Goal: Task Accomplishment & Management: Use online tool/utility

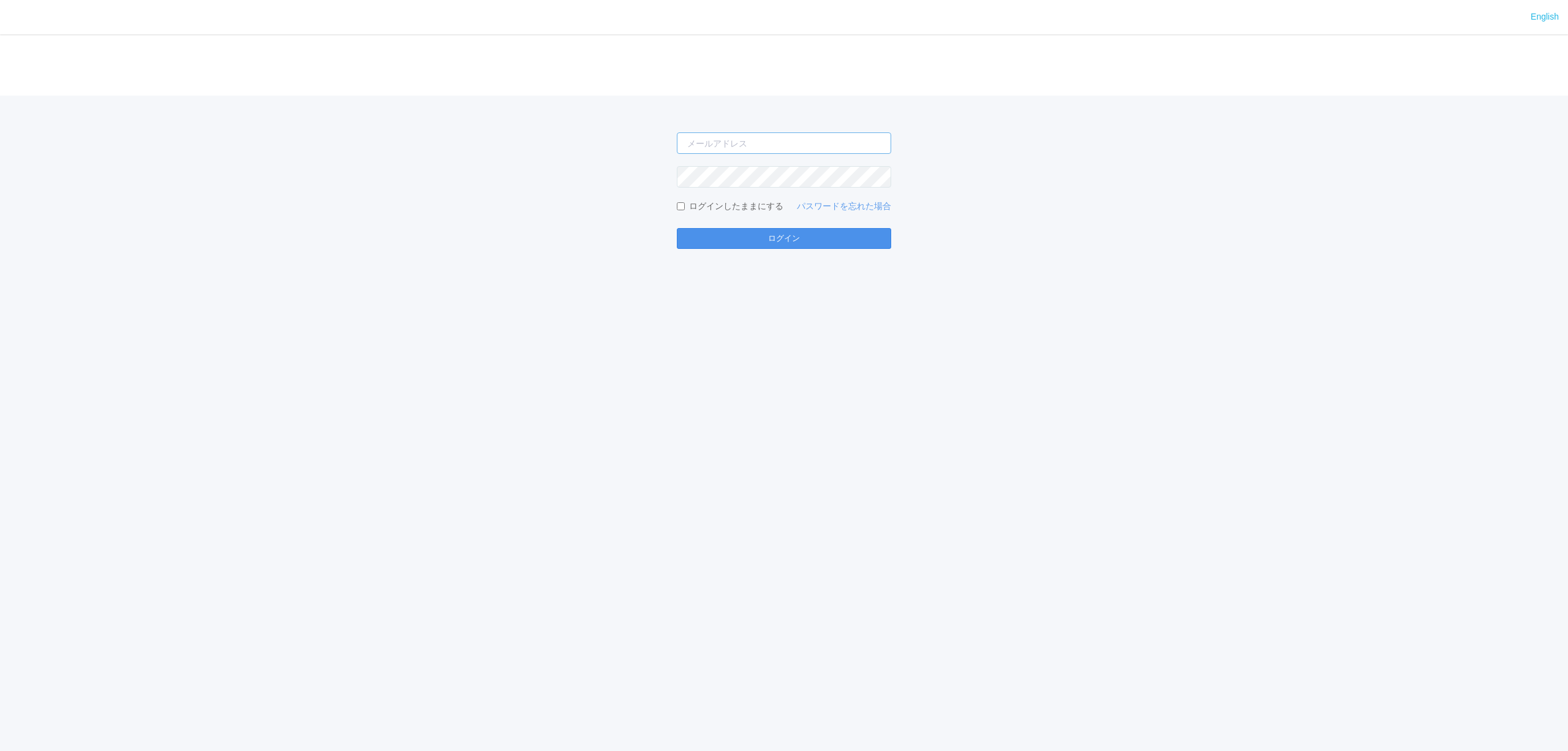
type input "[PERSON_NAME][EMAIL_ADDRESS][DOMAIN_NAME]"
click at [764, 234] on button "ログイン" at bounding box center [784, 238] width 214 height 21
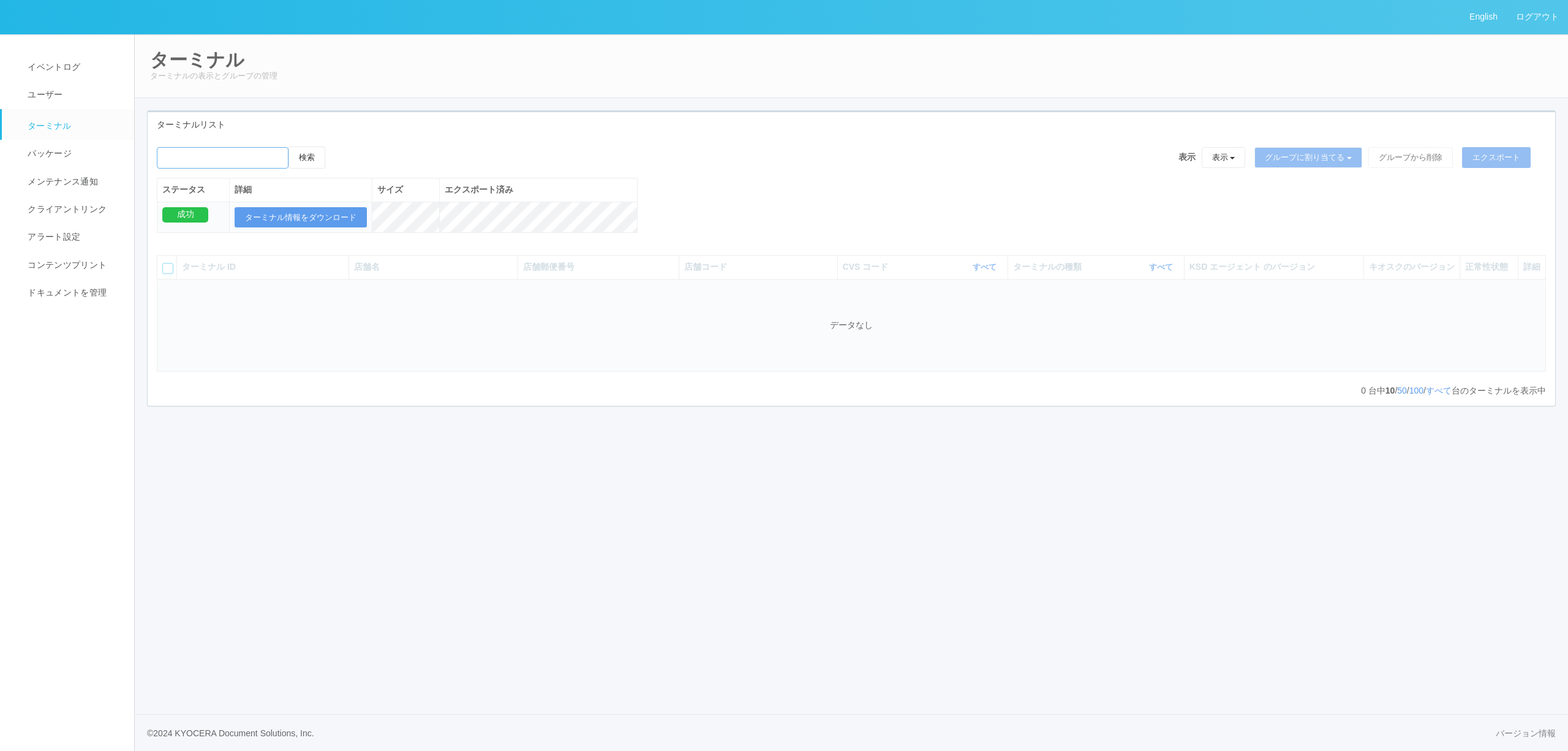
click at [283, 165] on input "emailSearch" at bounding box center [222, 158] width 132 height 22
type input "旭川あたご"
click at [288, 147] on button "検索" at bounding box center [306, 158] width 37 height 22
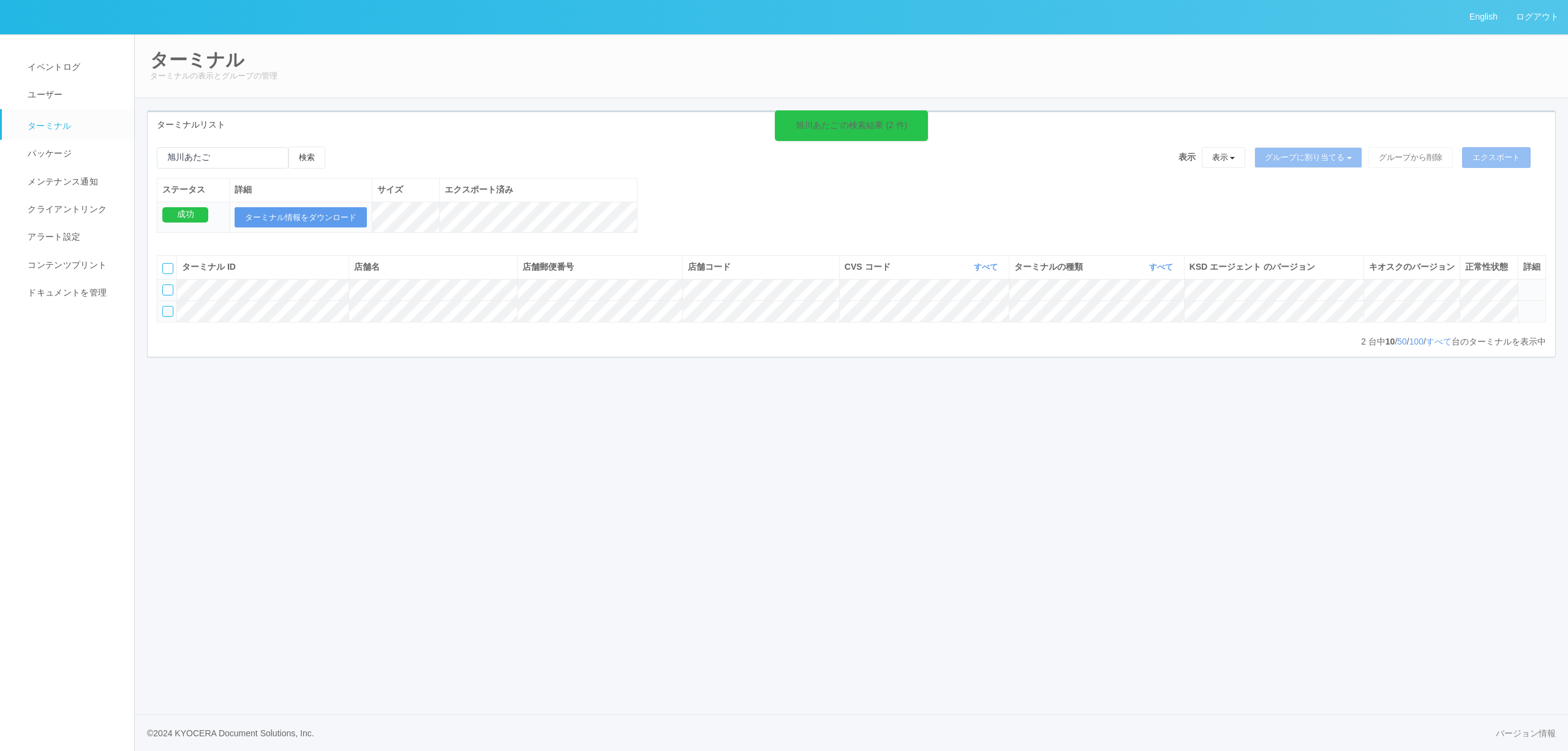
click at [1523, 306] on icon at bounding box center [1523, 306] width 0 height 0
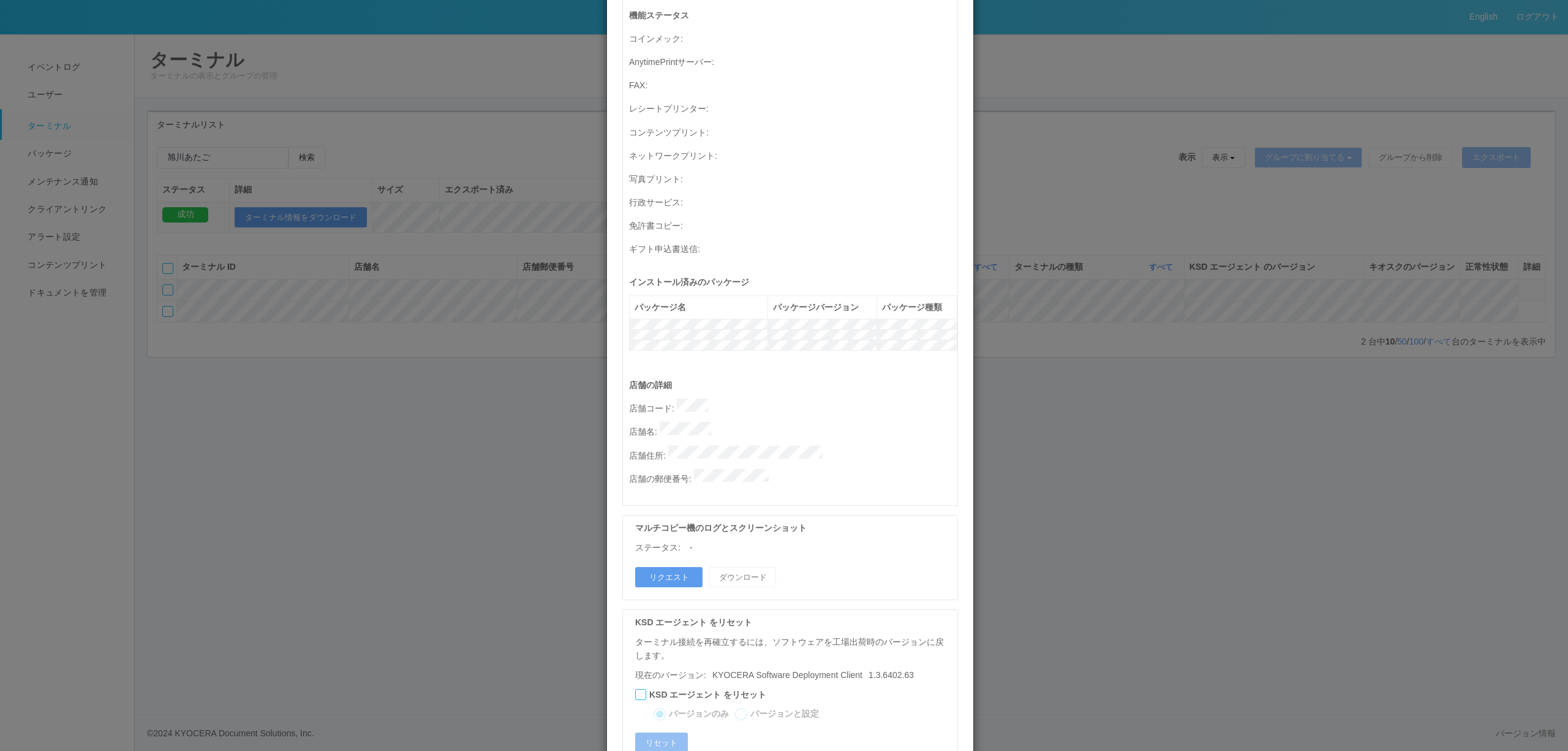
scroll to position [350, 0]
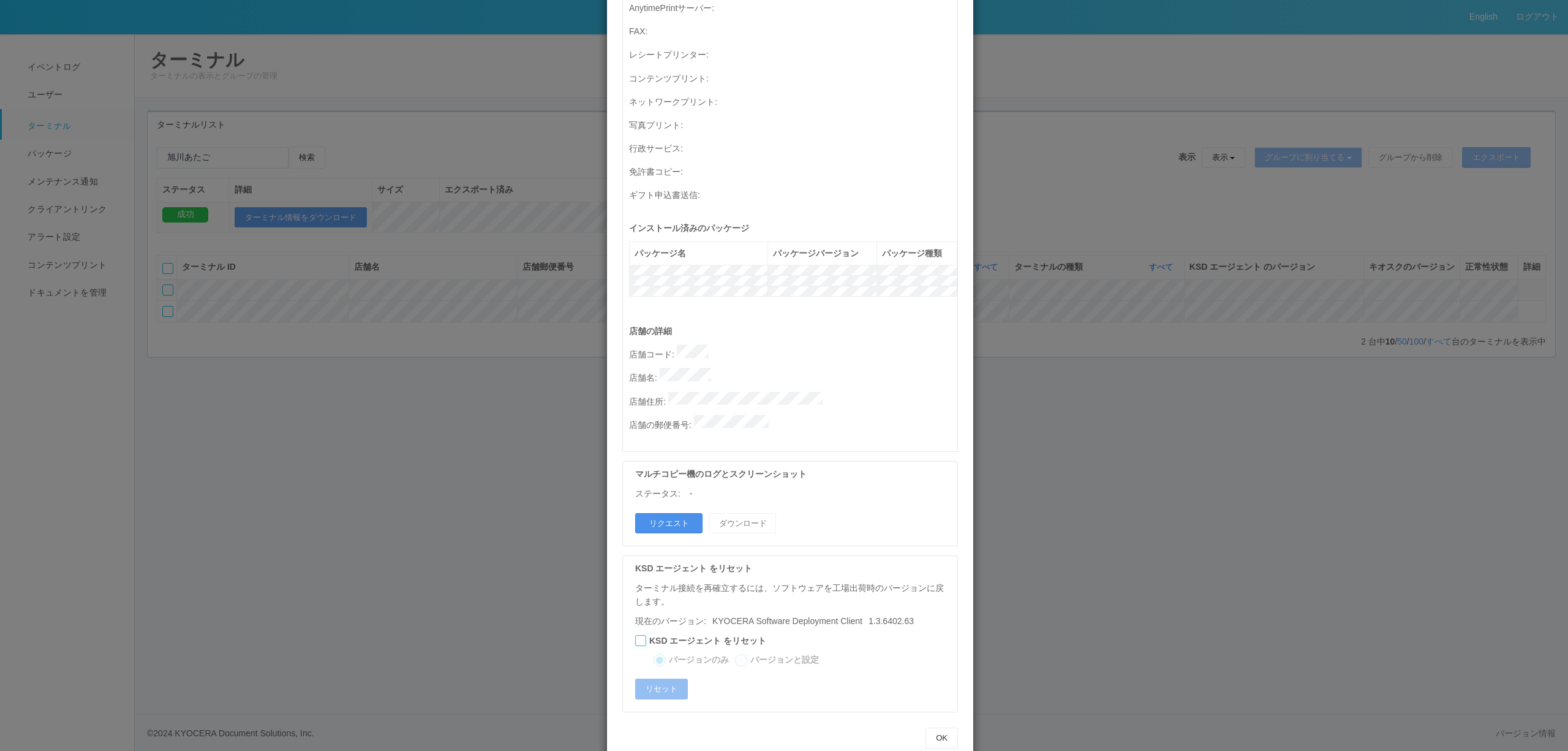
click at [674, 513] on button "リクエスト" at bounding box center [669, 523] width 68 height 21
click at [1455, 205] on div "ターミナルの詳細 詳細 S.M.A.R.T 接続ステータス 最終接続日時 : [DATE] 01:01:42 PM マルチコピー機の詳細 モデル : シリアル…" at bounding box center [784, 376] width 1568 height 751
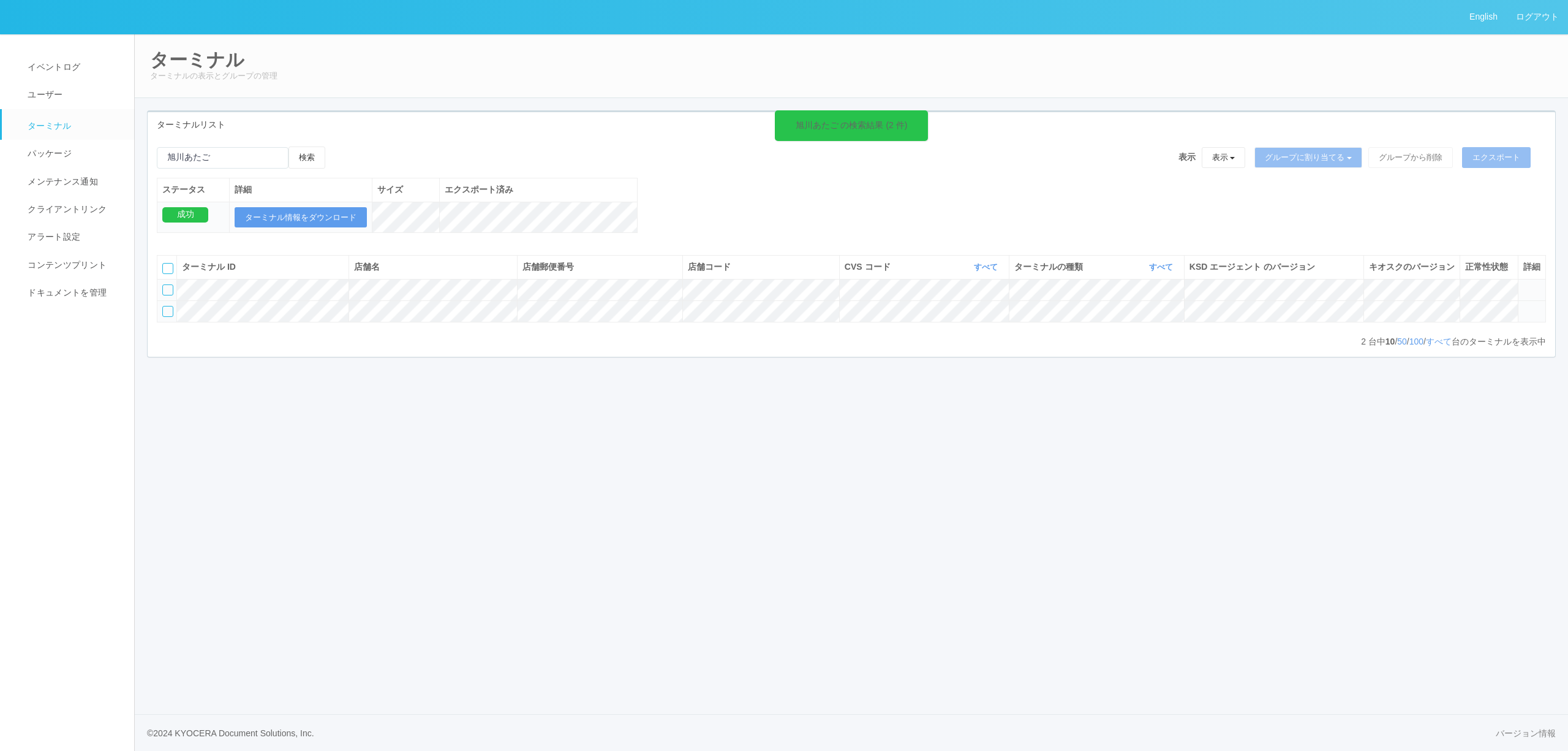
click at [1523, 306] on icon at bounding box center [1523, 306] width 0 height 0
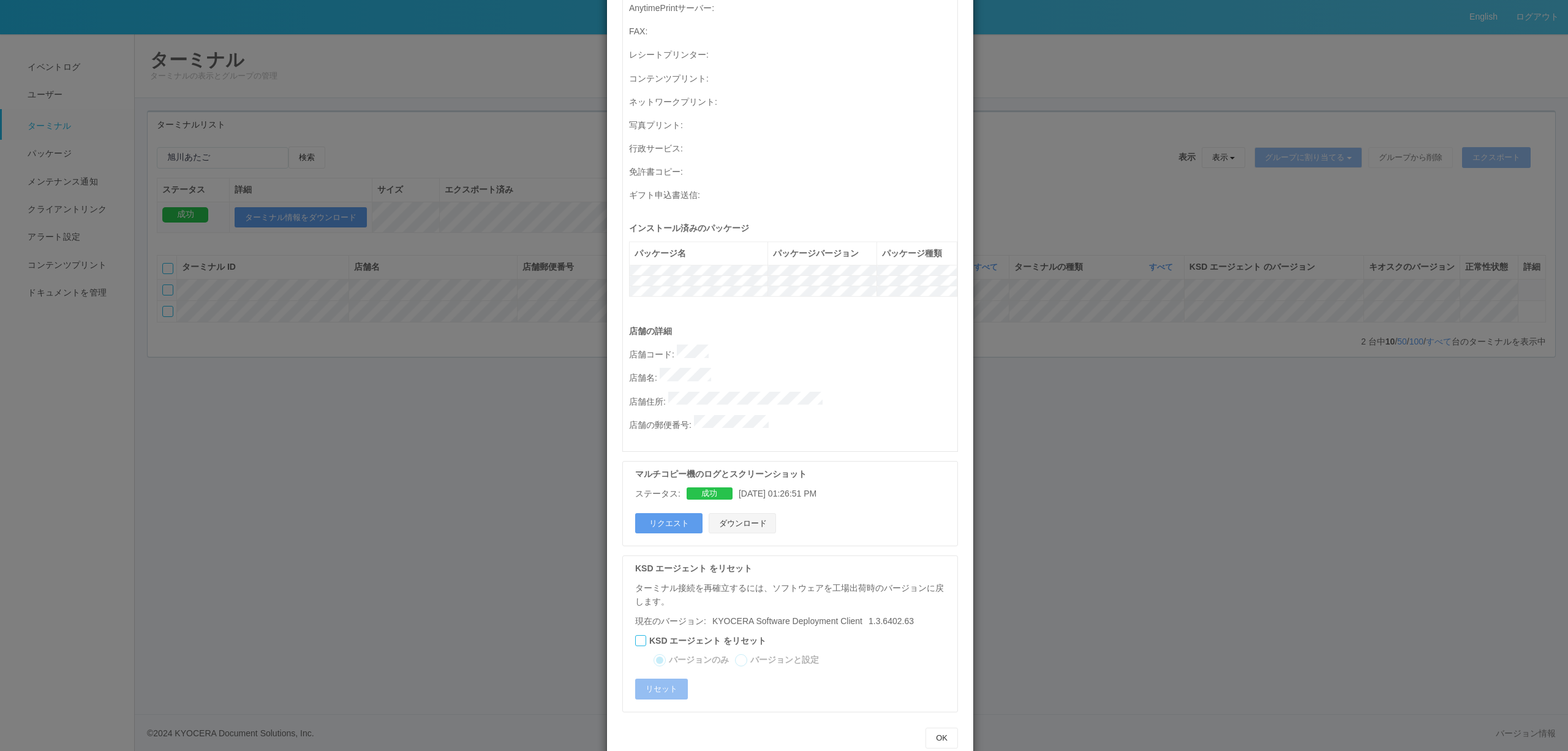
click at [740, 513] on button "ダウンロード" at bounding box center [743, 523] width 68 height 21
drag, startPoint x: 444, startPoint y: 311, endPoint x: 535, endPoint y: 306, distance: 91.1
click at [449, 310] on div "ターミナルの詳細 詳細 S.M.A.R.T 接続ステータス 最終接続日時 : [DATE] 01:01:42 PM マルチコピー機の詳細 モデル : シリアル…" at bounding box center [784, 376] width 1568 height 751
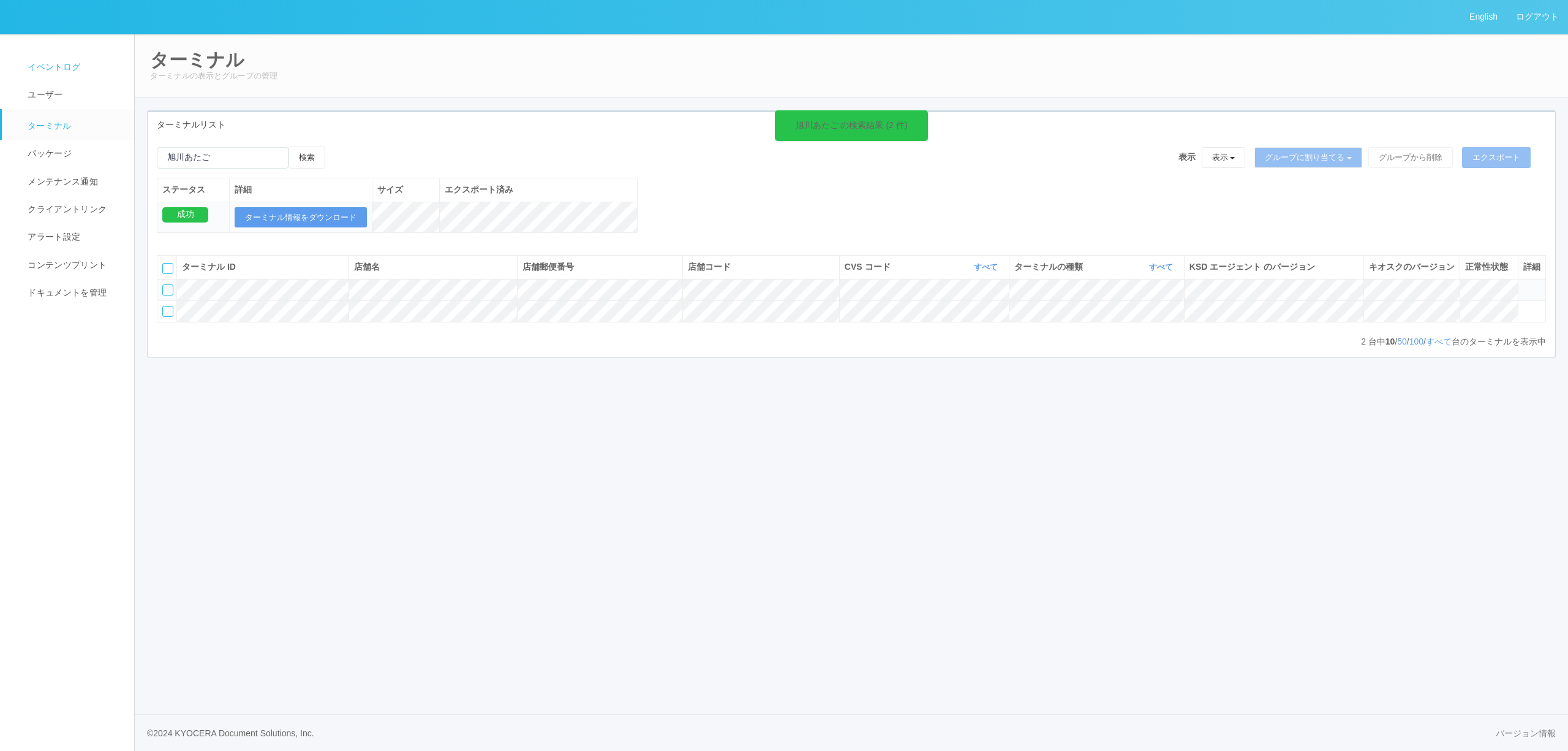
click at [47, 77] on link "イベントログ" at bounding box center [73, 67] width 143 height 27
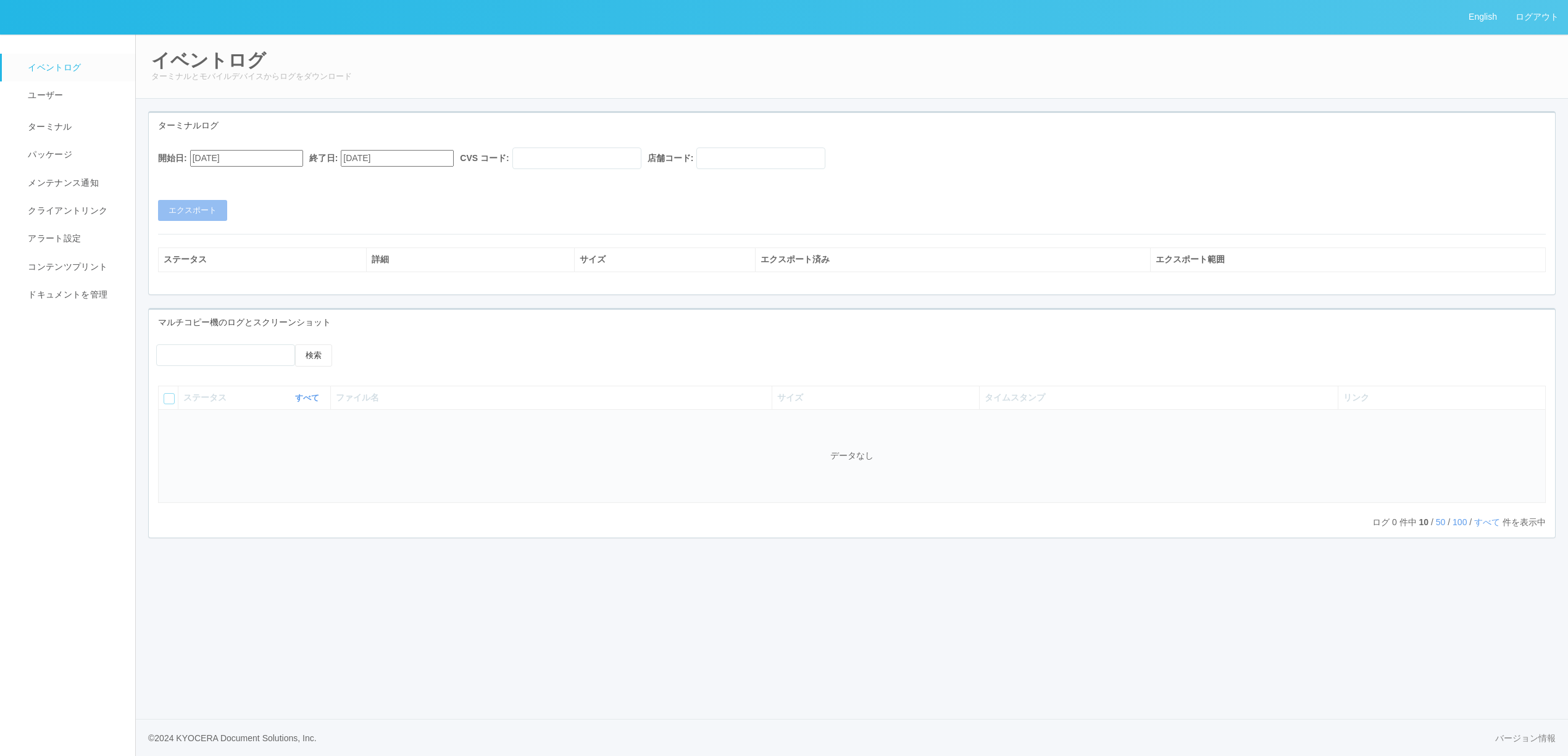
click at [49, 72] on span "イベントログ" at bounding box center [53, 67] width 57 height 10
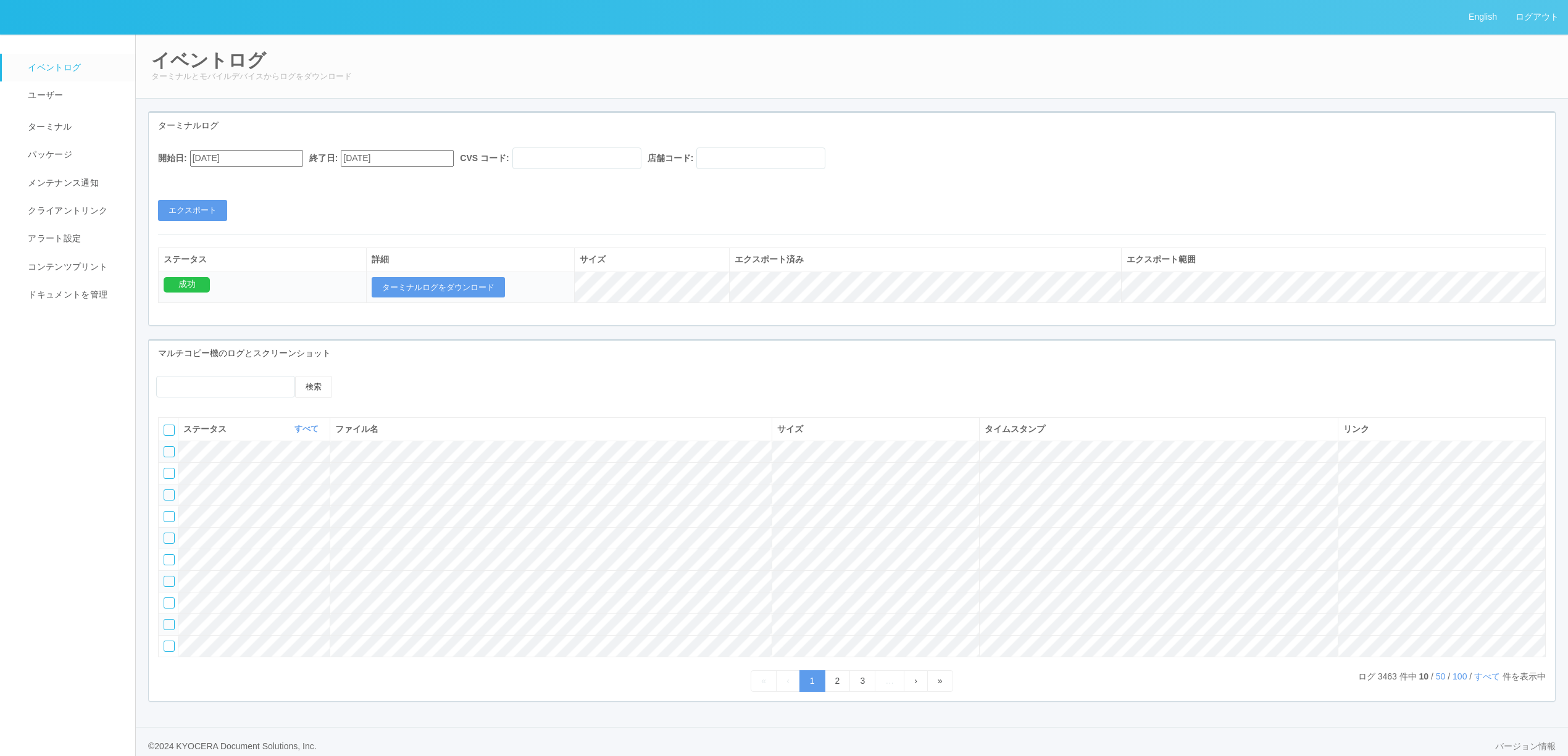
click at [726, 154] on div "店舗コード:" at bounding box center [737, 159] width 178 height 22
click at [734, 153] on input "text" at bounding box center [761, 159] width 129 height 22
paste input "011083"
type input "011083"
click at [260, 159] on input "[DATE]" at bounding box center [246, 158] width 113 height 17
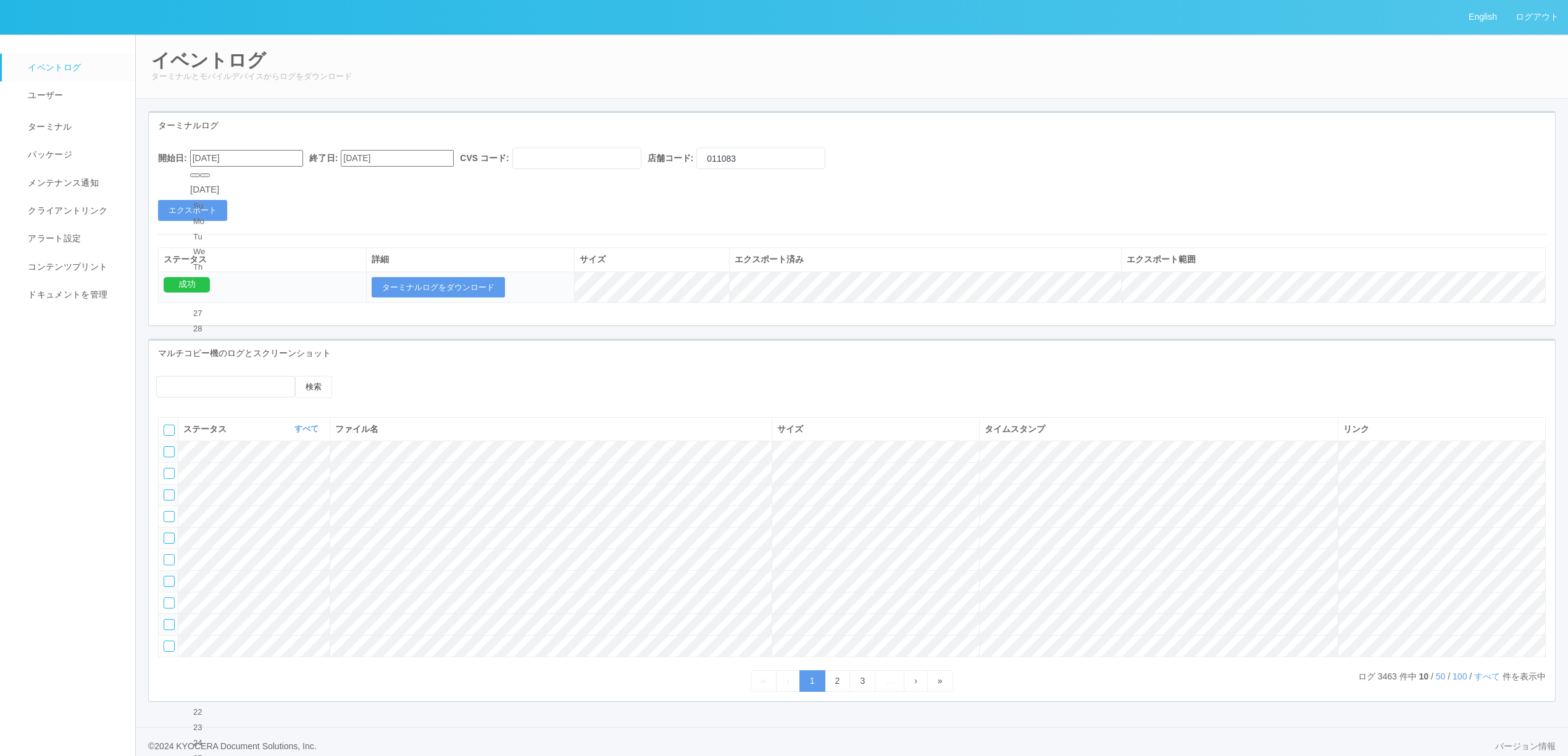
click at [263, 159] on input "[DATE]" at bounding box center [246, 158] width 113 height 17
click at [216, 384] on div "5" at bounding box center [205, 390] width 23 height 12
type input "[DATE]"
click at [221, 209] on button "エクスポート" at bounding box center [192, 210] width 69 height 21
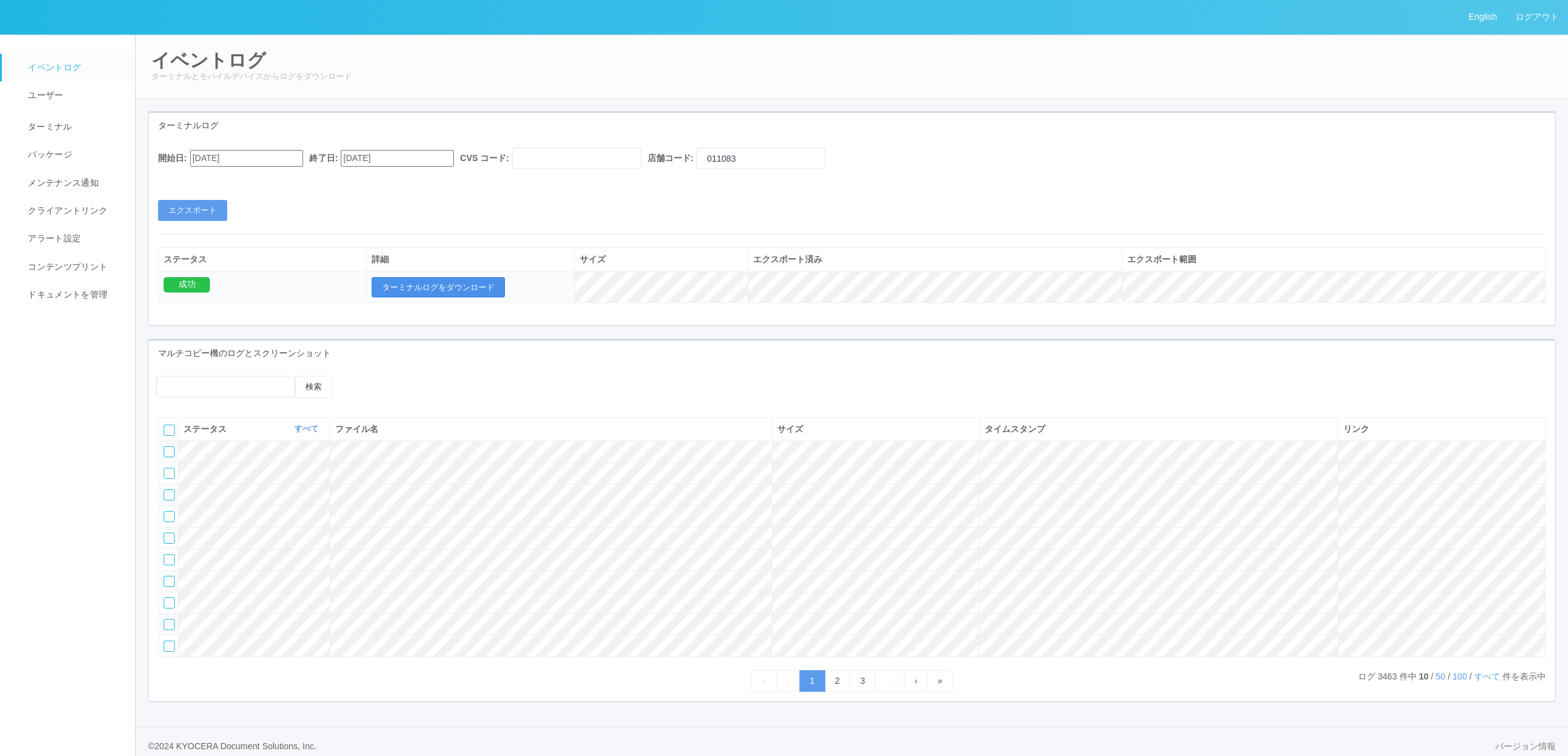
click at [420, 285] on button "ターミナルログをダウンロード" at bounding box center [438, 287] width 133 height 21
